Goal: Information Seeking & Learning: Learn about a topic

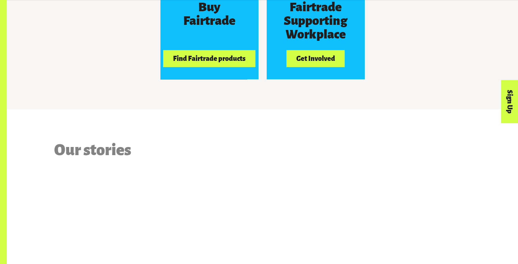
scroll to position [695, 0]
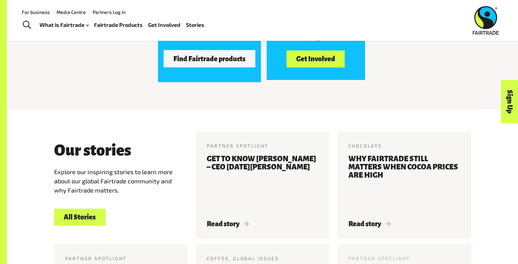
click at [248, 56] on button "Find Fairtrade products" at bounding box center [210, 58] width 92 height 17
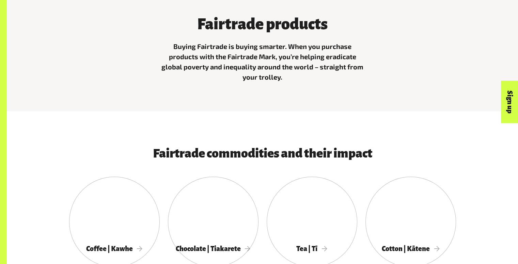
scroll to position [389, 0]
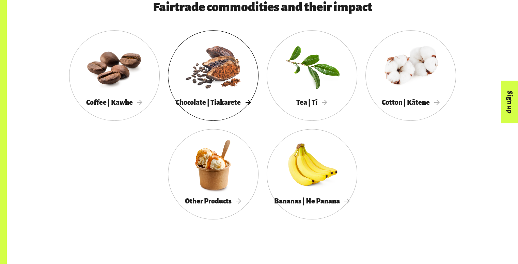
click at [234, 58] on div at bounding box center [213, 66] width 91 height 59
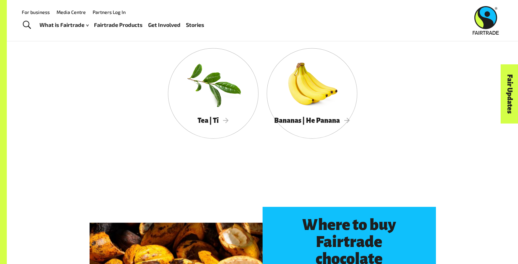
scroll to position [1543, 0]
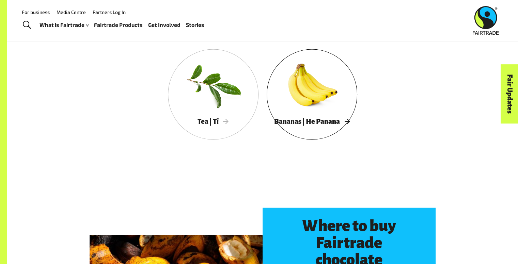
click at [295, 76] on div at bounding box center [312, 85] width 91 height 59
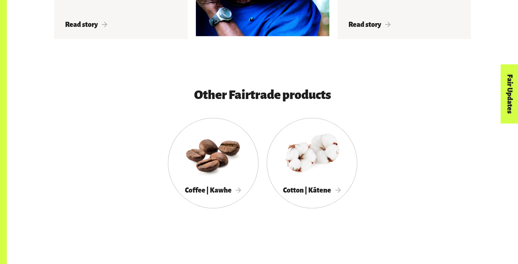
scroll to position [1287, 0]
click at [307, 162] on div at bounding box center [312, 153] width 91 height 59
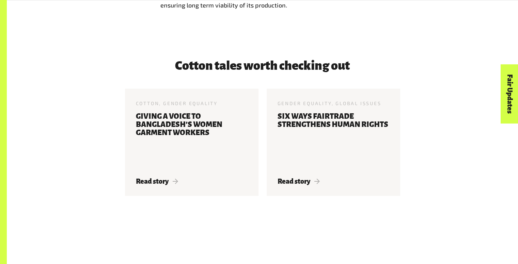
scroll to position [1755, 0]
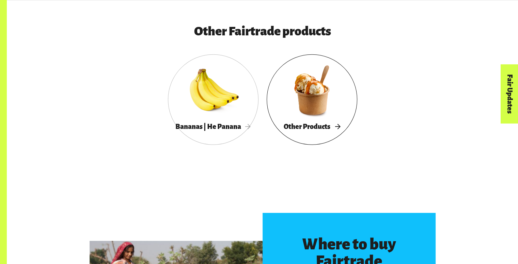
click at [316, 77] on div at bounding box center [312, 90] width 91 height 59
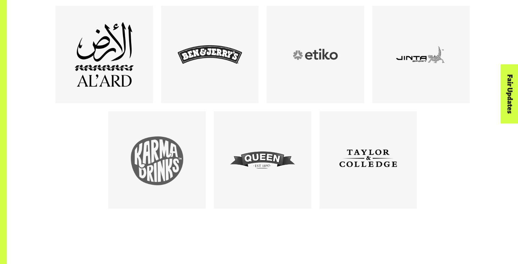
scroll to position [433, 0]
click at [252, 173] on div at bounding box center [262, 160] width 65 height 65
